Goal: Navigation & Orientation: Find specific page/section

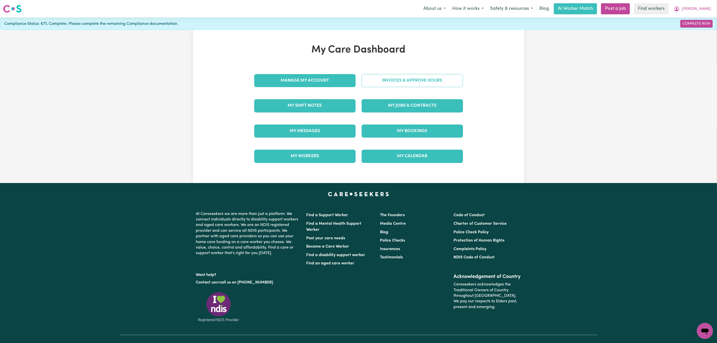
click at [392, 80] on link "Invoices & Approve Hours" at bounding box center [412, 80] width 101 height 13
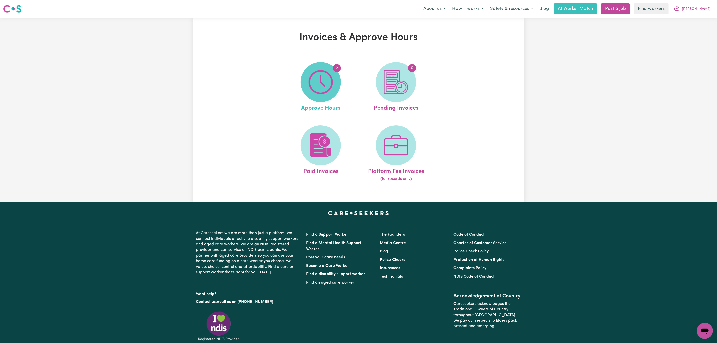
click at [323, 93] on img at bounding box center [321, 82] width 24 height 24
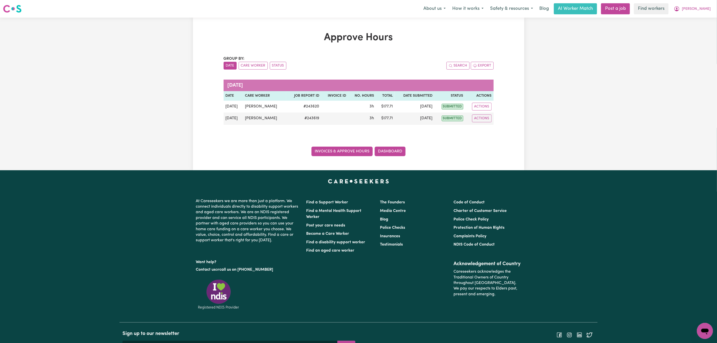
click at [332, 154] on link "Invoices & Approve Hours" at bounding box center [341, 152] width 61 height 10
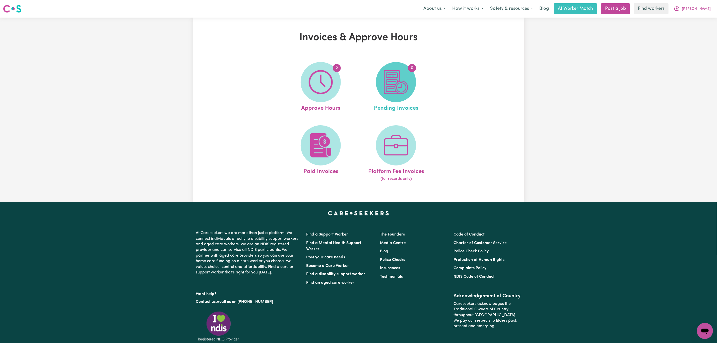
click at [397, 79] on img at bounding box center [396, 82] width 24 height 24
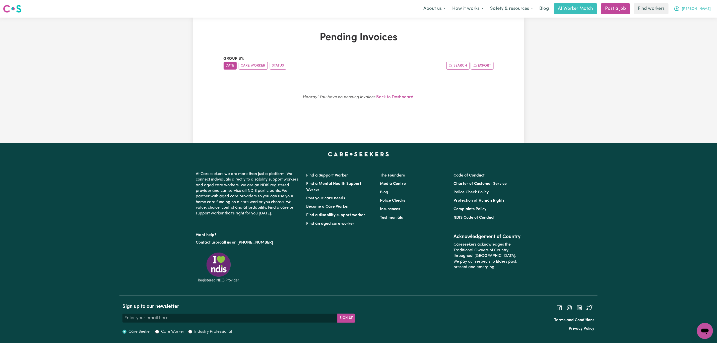
click at [707, 10] on span "[PERSON_NAME]" at bounding box center [696, 9] width 29 height 6
click at [693, 17] on link "My Dashboard" at bounding box center [694, 20] width 40 height 10
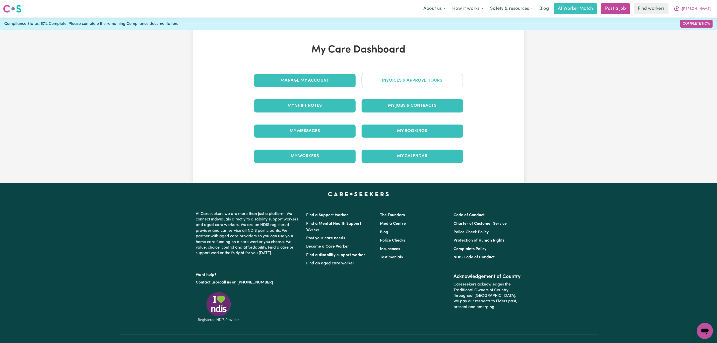
click at [420, 81] on link "Invoices & Approve Hours" at bounding box center [412, 80] width 101 height 13
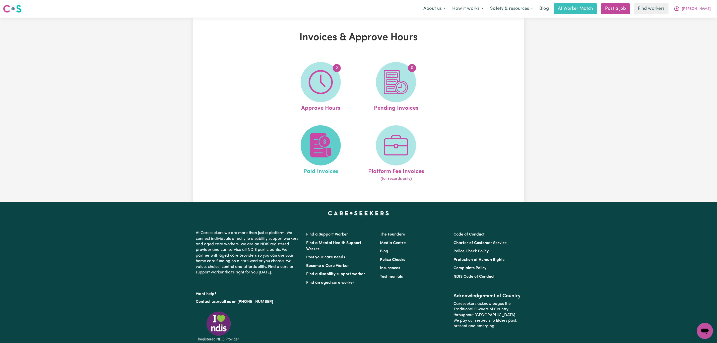
click at [333, 137] on span at bounding box center [321, 145] width 40 height 40
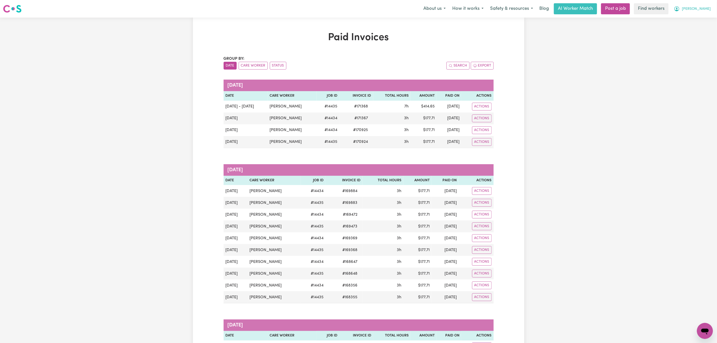
click at [707, 5] on button "[PERSON_NAME]" at bounding box center [692, 9] width 43 height 11
click at [696, 17] on link "My Dashboard" at bounding box center [694, 20] width 40 height 10
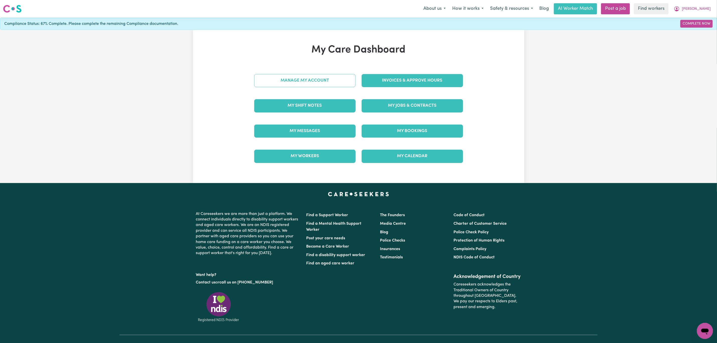
click at [312, 87] on link "Manage My Account" at bounding box center [304, 80] width 101 height 13
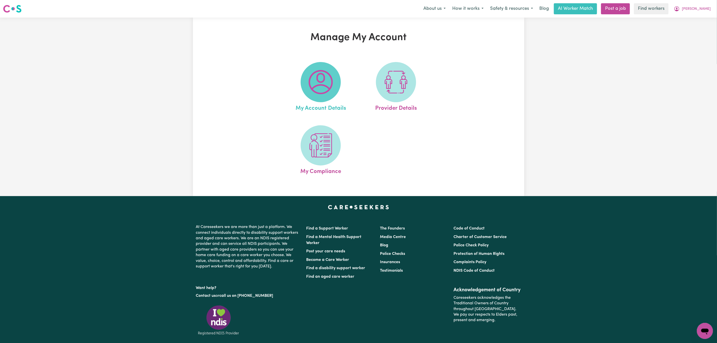
click at [324, 84] on img at bounding box center [321, 82] width 24 height 24
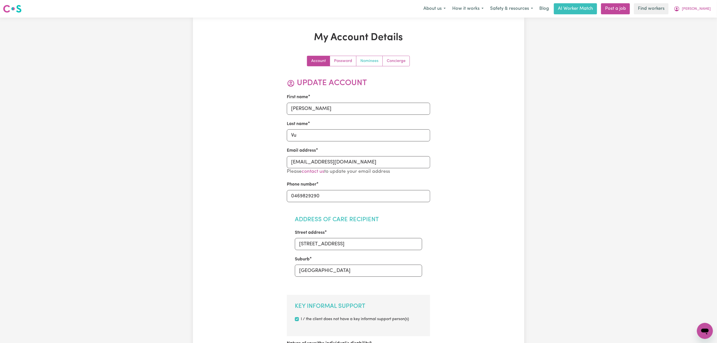
click at [372, 61] on link "Nominees" at bounding box center [369, 61] width 26 height 10
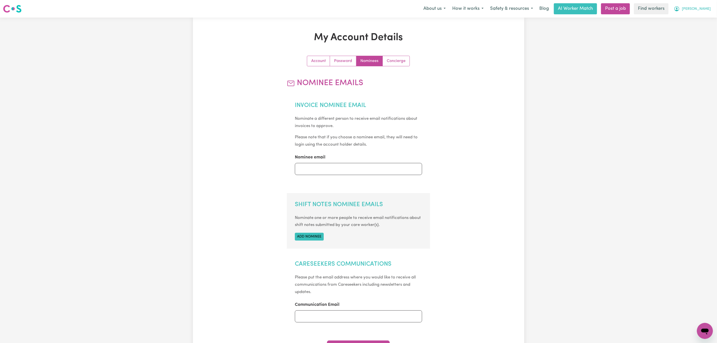
drag, startPoint x: 712, startPoint y: 7, endPoint x: 694, endPoint y: 13, distance: 18.6
click at [712, 7] on button "[PERSON_NAME]" at bounding box center [692, 9] width 43 height 11
drag, startPoint x: 692, startPoint y: 14, endPoint x: 692, endPoint y: 20, distance: 5.3
click at [692, 16] on div "My Dashboard Logout" at bounding box center [694, 24] width 40 height 19
click at [692, 20] on link "My Dashboard" at bounding box center [694, 20] width 40 height 10
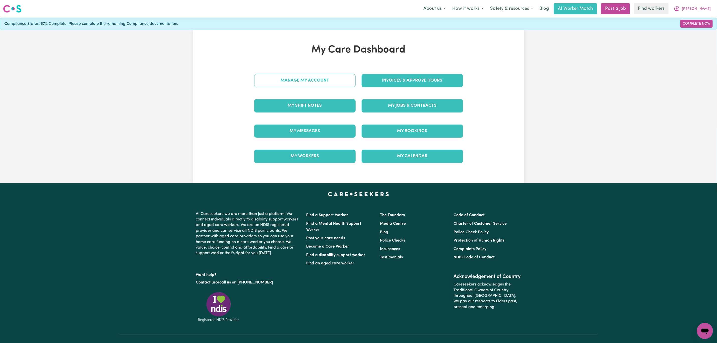
click at [332, 82] on link "Manage My Account" at bounding box center [304, 80] width 101 height 13
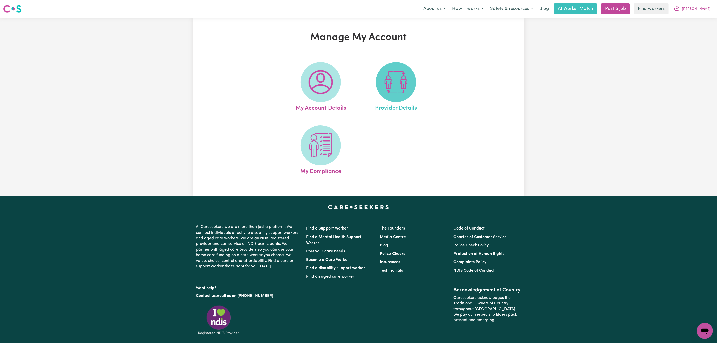
click at [388, 82] on img at bounding box center [396, 82] width 24 height 24
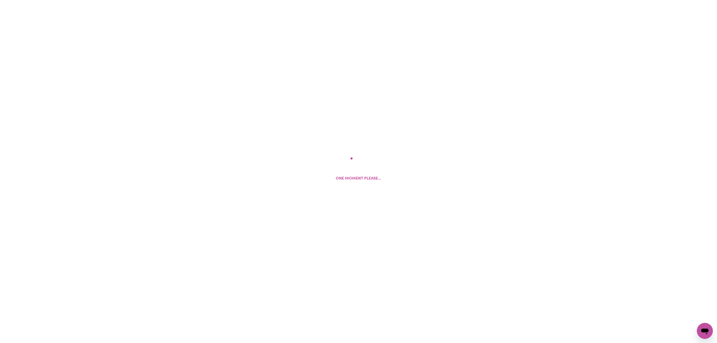
select select "AGED_HOME_CARE"
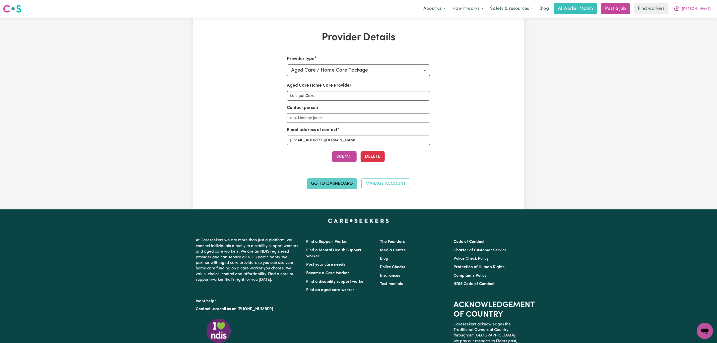
click at [338, 183] on link "Go to Dashboard" at bounding box center [332, 183] width 50 height 11
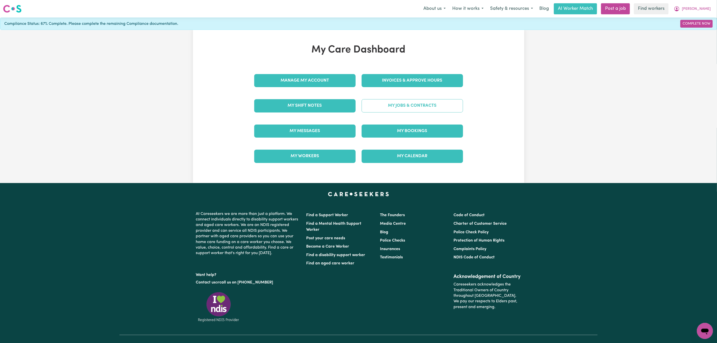
click at [393, 107] on link "My Jobs & Contracts" at bounding box center [412, 105] width 101 height 13
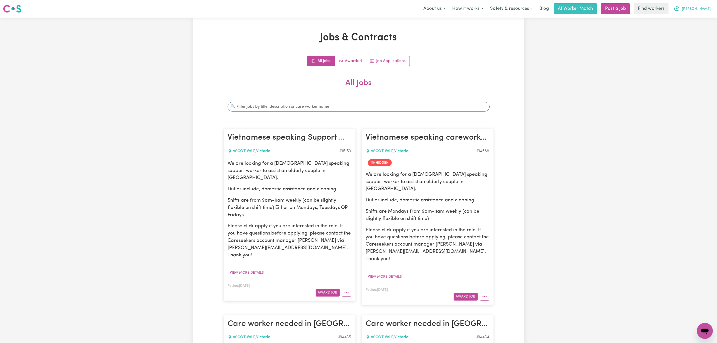
click at [707, 9] on span "[PERSON_NAME]" at bounding box center [696, 9] width 29 height 6
click at [701, 17] on link "My Dashboard" at bounding box center [694, 20] width 40 height 10
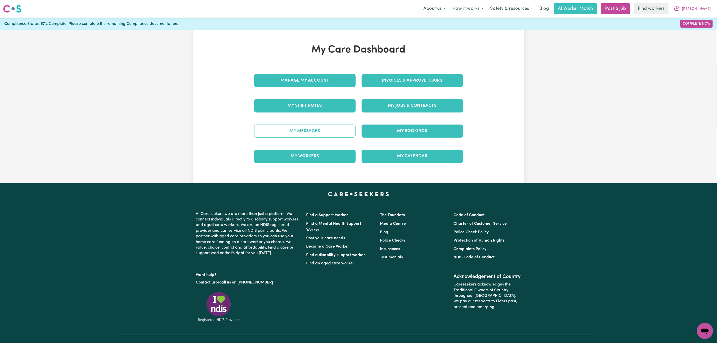
click at [315, 137] on link "My Messages" at bounding box center [304, 130] width 101 height 13
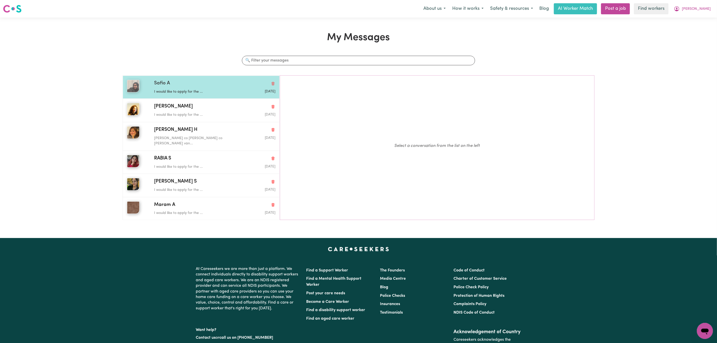
click at [207, 88] on div "I would like to apply for the ..." at bounding box center [194, 91] width 81 height 8
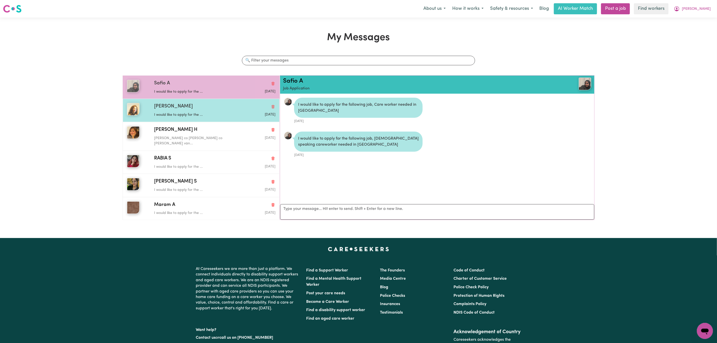
scroll to position [3, 0]
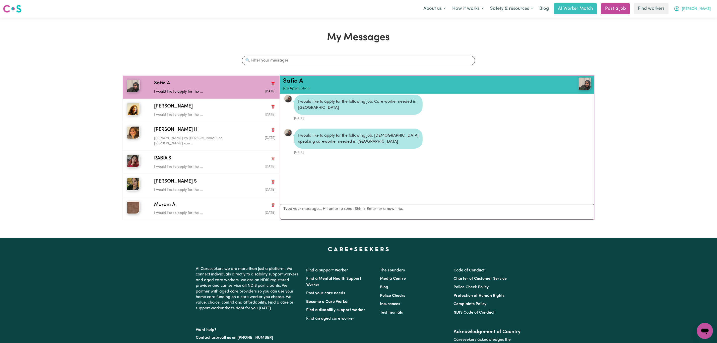
click at [698, 13] on button "[PERSON_NAME]" at bounding box center [692, 9] width 43 height 11
click at [699, 20] on link "My Dashboard" at bounding box center [694, 20] width 40 height 10
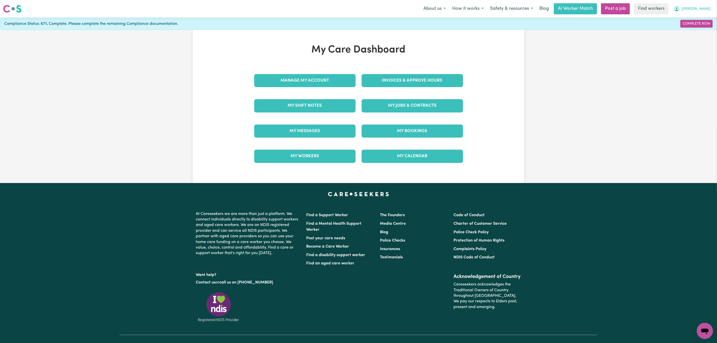
click at [700, 9] on span "[PERSON_NAME]" at bounding box center [696, 9] width 29 height 6
click at [695, 29] on link "Logout" at bounding box center [694, 29] width 40 height 10
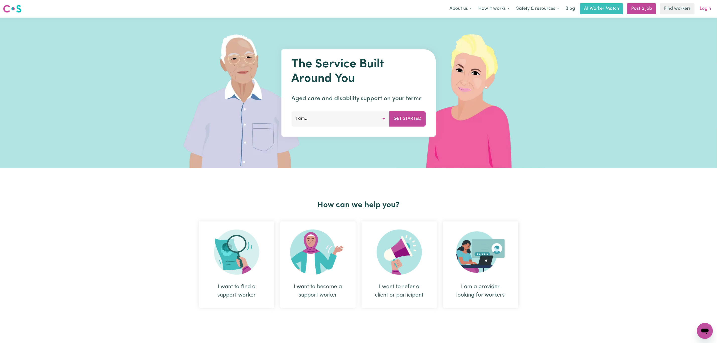
click at [704, 9] on link "Login" at bounding box center [705, 8] width 17 height 11
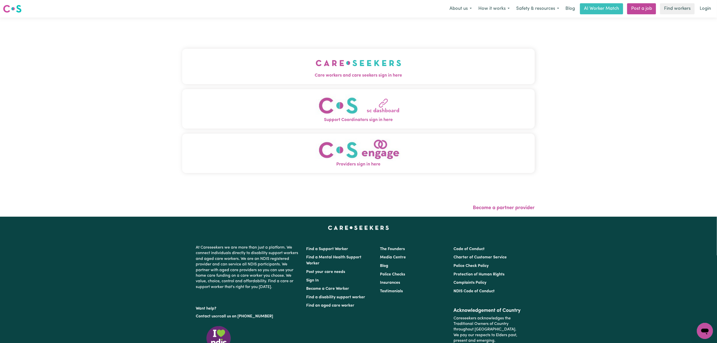
click at [431, 57] on button "Care workers and care seekers sign in here" at bounding box center [358, 66] width 353 height 35
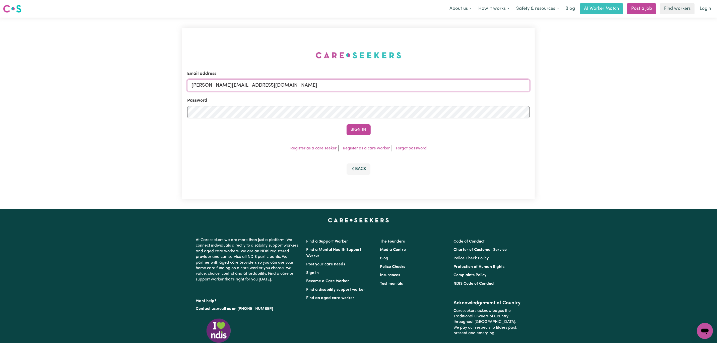
click at [262, 82] on input "[PERSON_NAME][EMAIL_ADDRESS][DOMAIN_NAME]" at bounding box center [358, 85] width 343 height 12
drag, startPoint x: 219, startPoint y: 85, endPoint x: 341, endPoint y: 91, distance: 122.4
click at [341, 91] on input "[EMAIL_ADDRESS][PERSON_NAME][DOMAIN_NAME]" at bounding box center [358, 85] width 343 height 12
type input "[EMAIL_ADDRESS][DOMAIN_NAME]"
click at [347, 124] on button "Sign In" at bounding box center [359, 129] width 24 height 11
